Goal: Find specific page/section: Find specific page/section

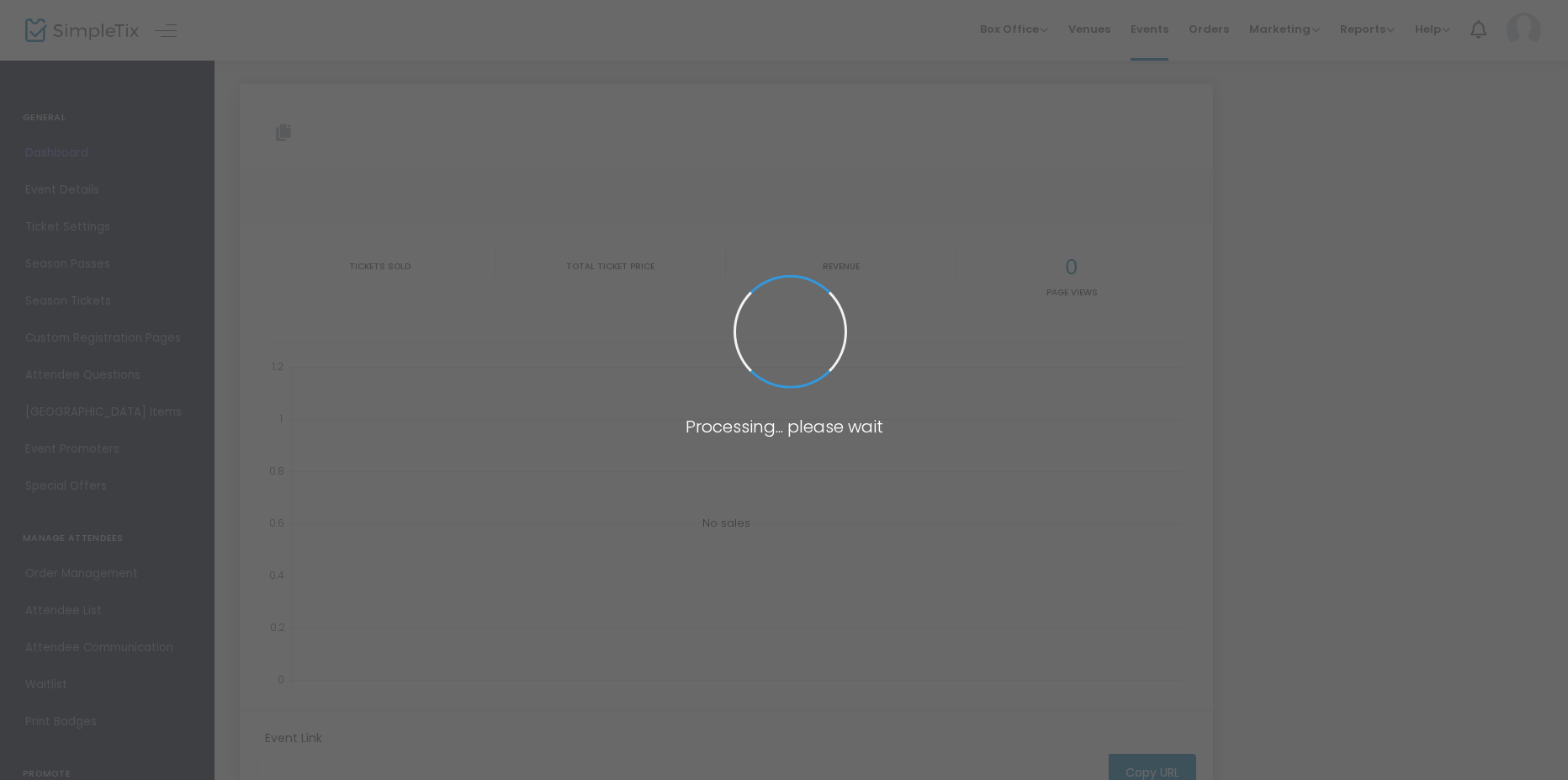
type input "[URL][DOMAIN_NAME]"
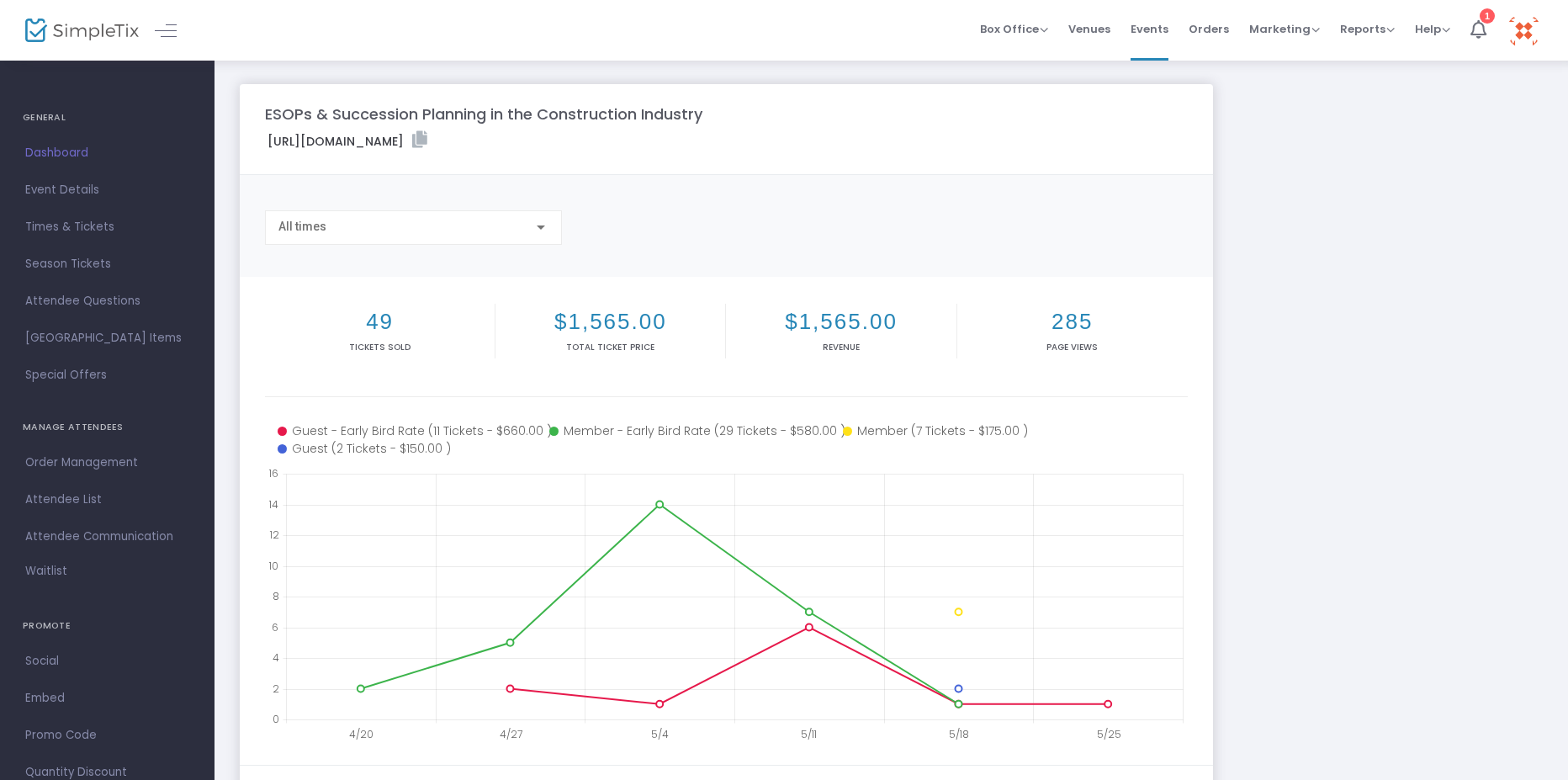
click at [52, 159] on span "Dashboard" at bounding box center [107, 153] width 164 height 21
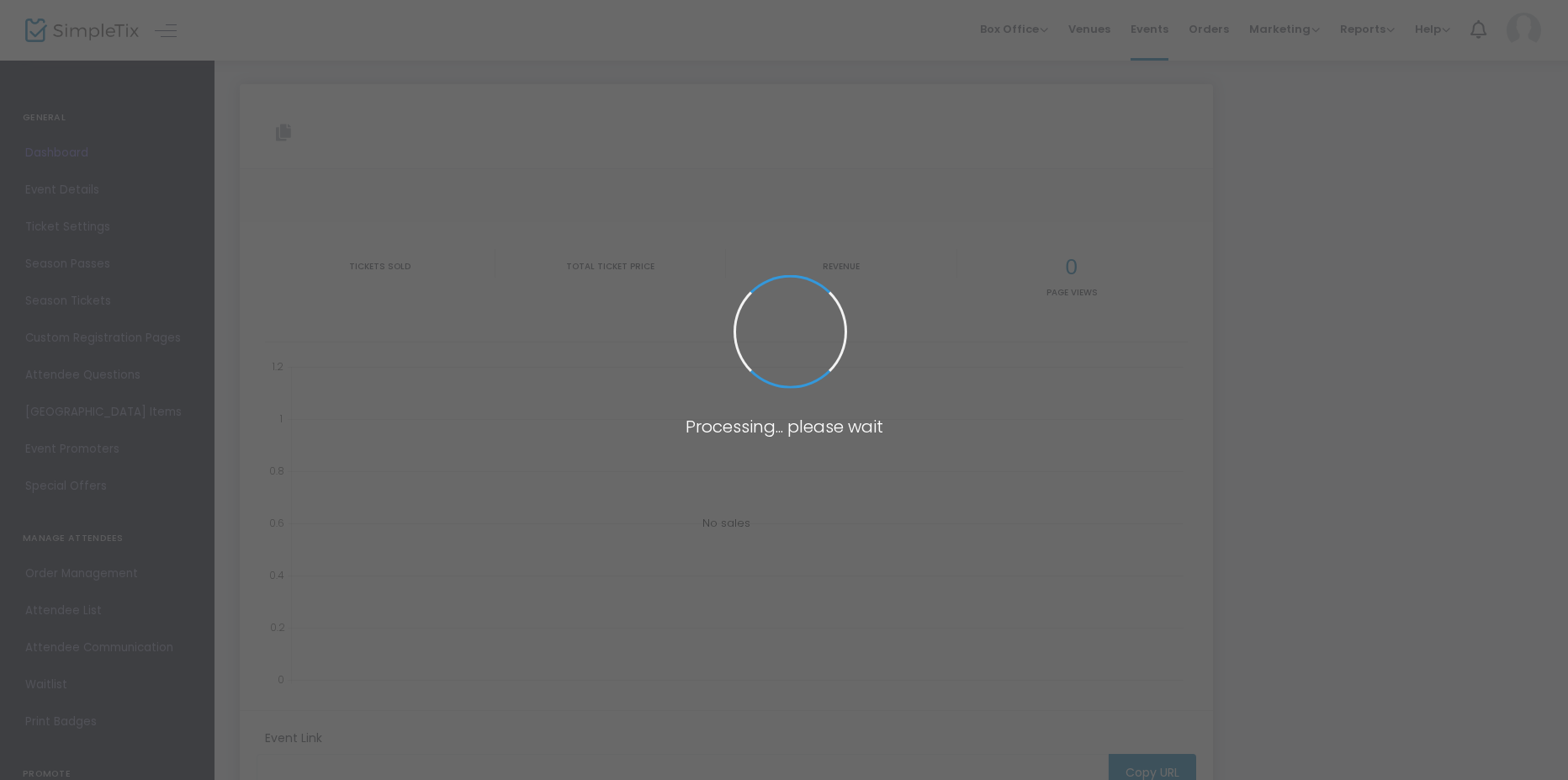
type input "[URL][DOMAIN_NAME]"
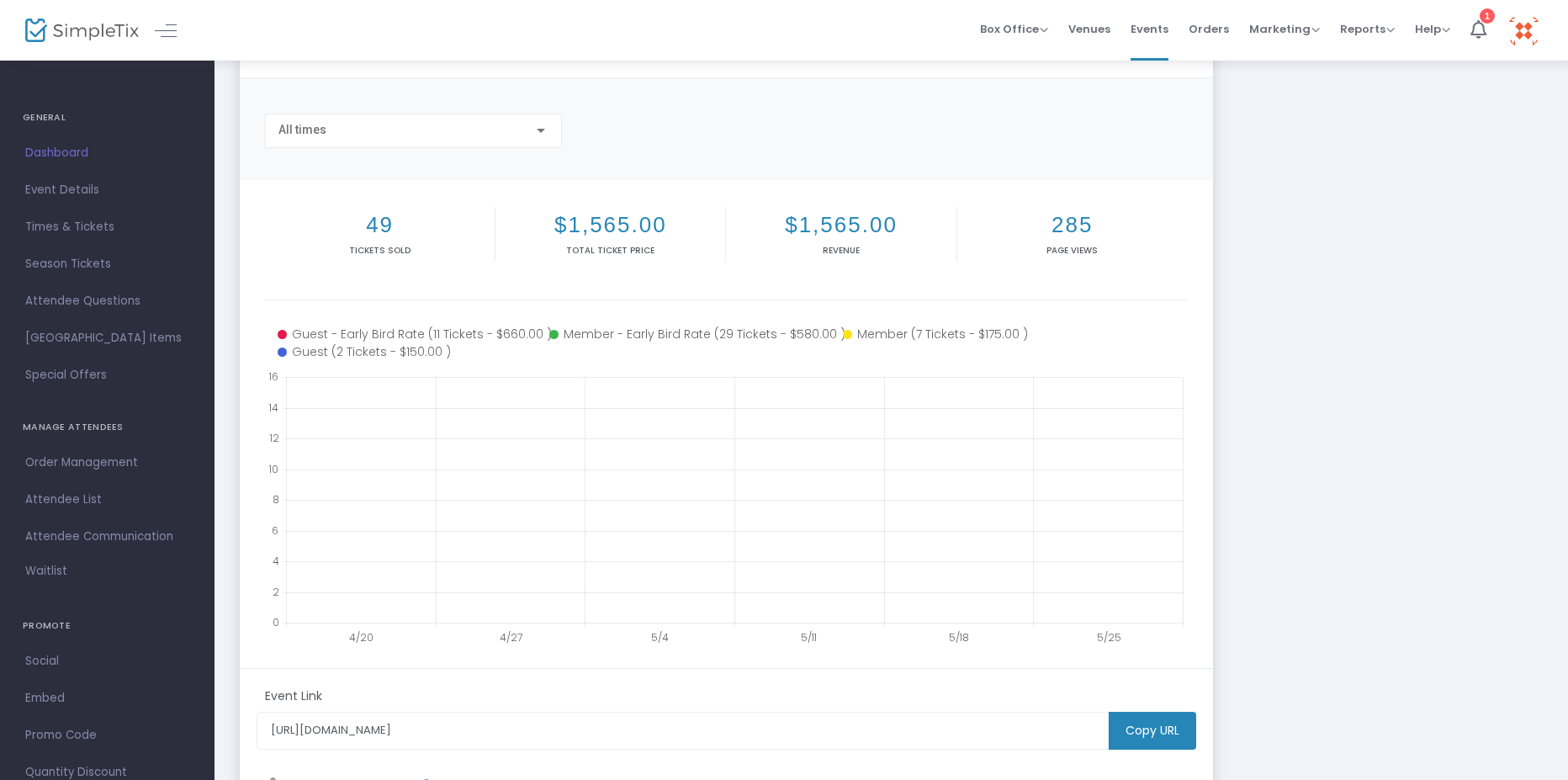
scroll to position [251, 0]
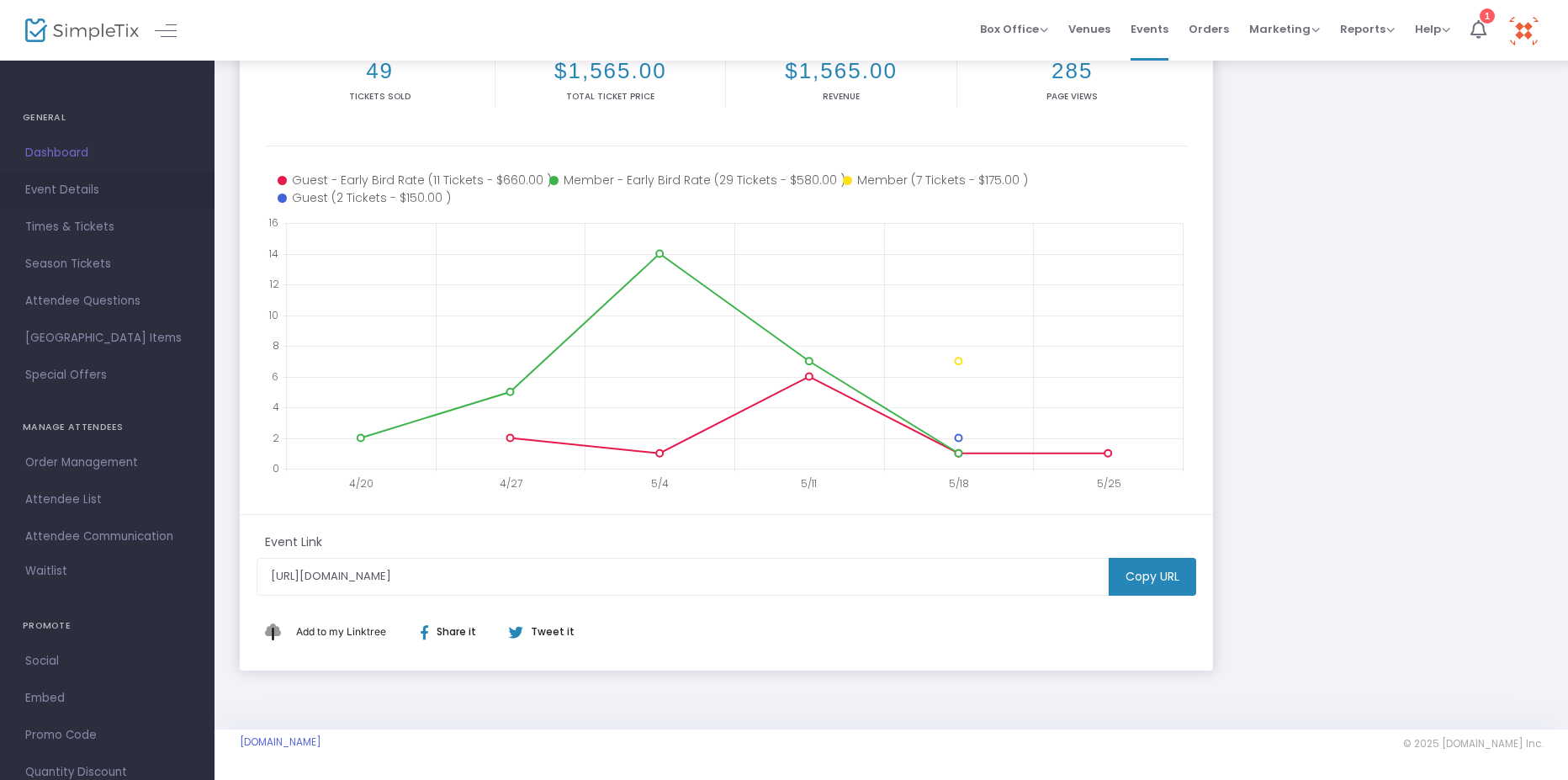
click at [86, 192] on span "Event Details" at bounding box center [107, 190] width 164 height 21
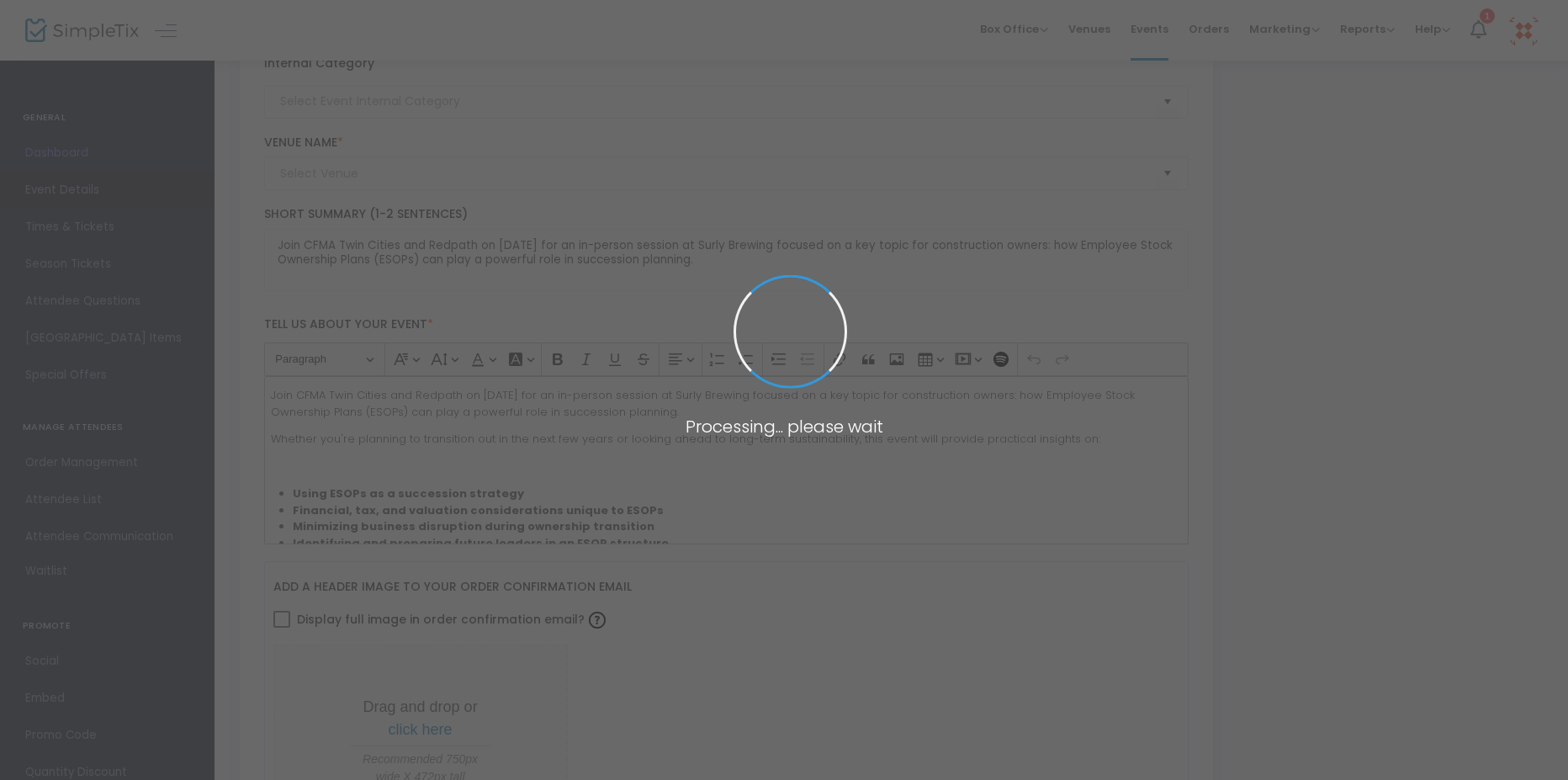
type input "Surly Brewing - [PERSON_NAME] [PERSON_NAME]"
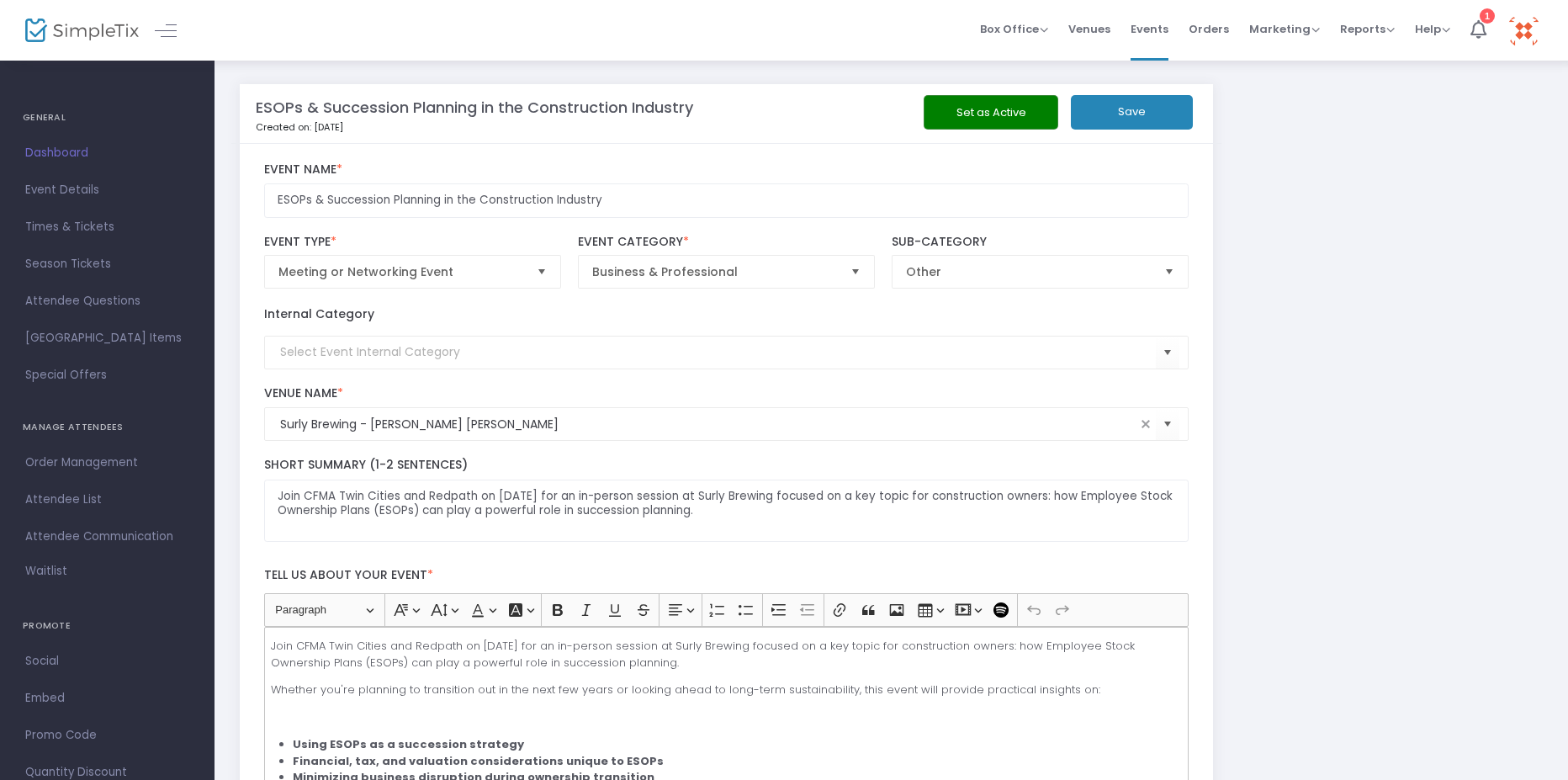
click at [87, 38] on img at bounding box center [82, 30] width 113 height 24
